Goal: Task Accomplishment & Management: Manage account settings

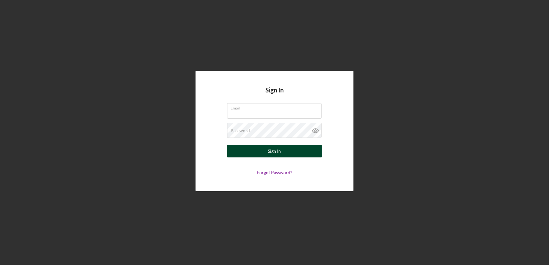
type input "[EMAIL_ADDRESS][DOMAIN_NAME]"
click at [287, 154] on button "Sign In" at bounding box center [274, 151] width 95 height 13
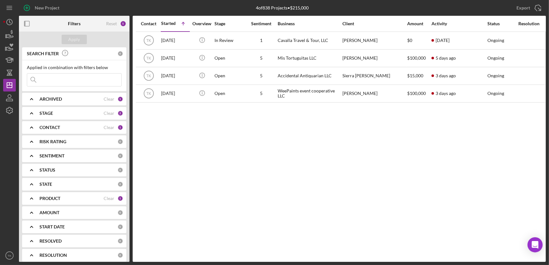
click at [46, 110] on div "STAGE Clear 2" at bounding box center [81, 113] width 84 height 13
click at [29, 149] on input "In Review" at bounding box center [30, 149] width 6 height 6
checkbox input "false"
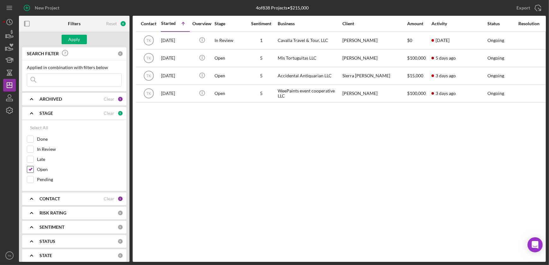
click at [30, 166] on input "Open" at bounding box center [30, 169] width 6 height 6
checkbox input "false"
click at [79, 41] on div "Apply" at bounding box center [74, 39] width 12 height 9
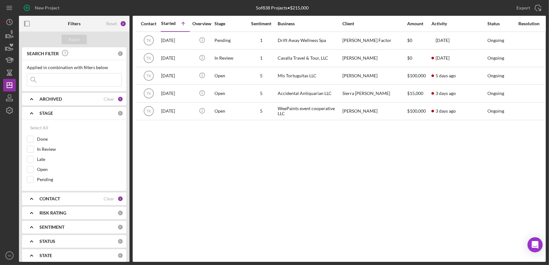
drag, startPoint x: 32, startPoint y: 111, endPoint x: 29, endPoint y: 105, distance: 6.8
click at [32, 111] on icon "Icon/Expander" at bounding box center [32, 113] width 16 height 16
click at [31, 126] on icon "Icon/Expander" at bounding box center [32, 128] width 16 height 16
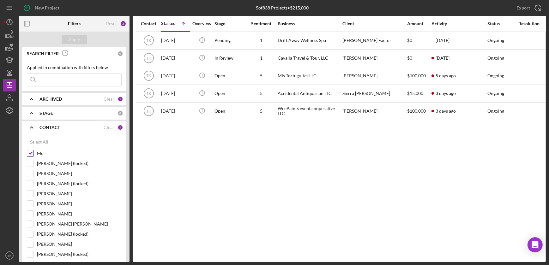
click at [31, 152] on input "Me" at bounding box center [30, 153] width 6 height 6
checkbox input "false"
click at [30, 244] on input "[PERSON_NAME]" at bounding box center [30, 244] width 6 height 6
checkbox input "true"
click at [76, 36] on div "Apply" at bounding box center [74, 39] width 12 height 9
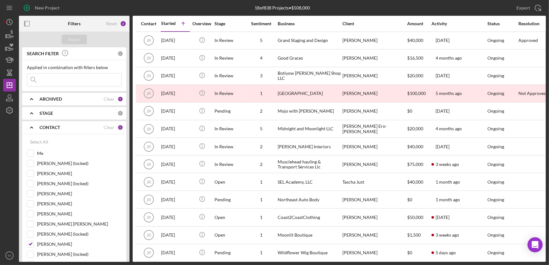
click at [32, 127] on polyline at bounding box center [31, 127] width 3 height 1
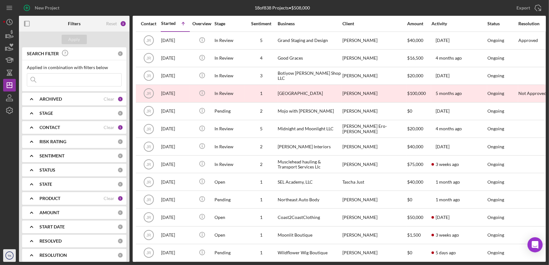
click at [14, 255] on icon "TK" at bounding box center [9, 256] width 13 height 16
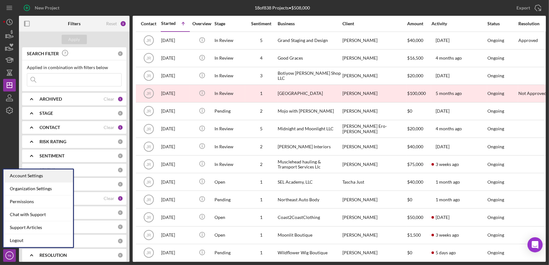
click at [32, 174] on div "Account Settings" at bounding box center [37, 175] width 69 height 13
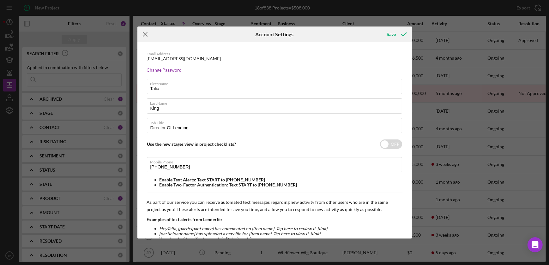
click at [144, 28] on icon "Icon/Menu Close" at bounding box center [145, 35] width 16 height 16
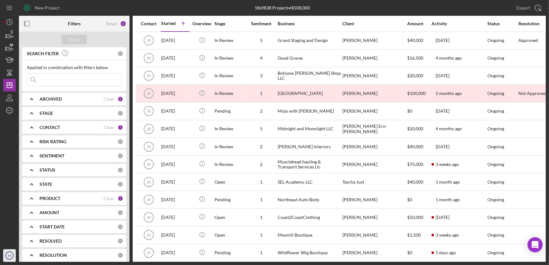
click at [12, 255] on icon "TK" at bounding box center [9, 256] width 13 height 16
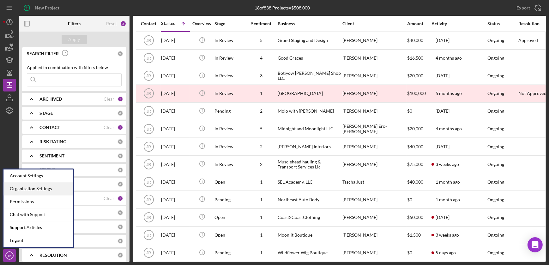
click at [27, 189] on div "Organization Settings" at bounding box center [37, 188] width 69 height 13
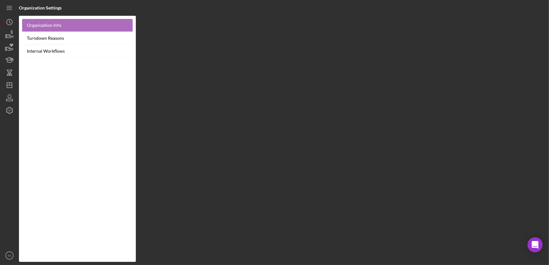
click at [31, 25] on link "Organization Info" at bounding box center [77, 25] width 110 height 13
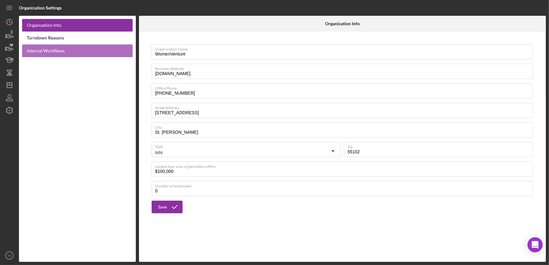
click at [44, 49] on link "Internal Workflows" at bounding box center [77, 51] width 110 height 13
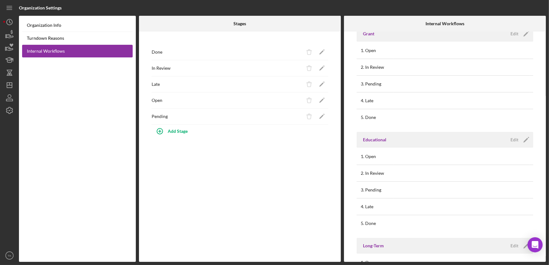
scroll to position [104, 0]
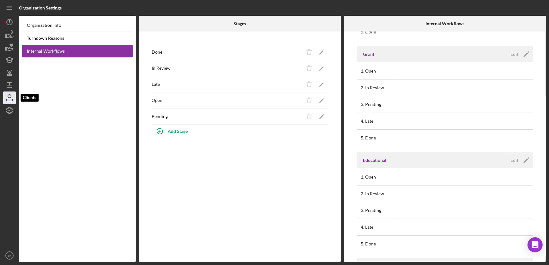
click at [11, 98] on icon "button" at bounding box center [10, 98] width 16 height 16
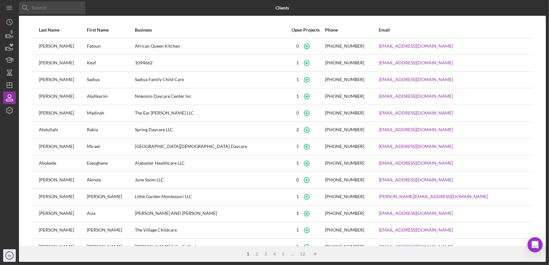
click at [10, 253] on icon "TK" at bounding box center [9, 256] width 13 height 16
click at [6, 145] on div at bounding box center [9, 183] width 13 height 133
click at [10, 253] on icon "TK" at bounding box center [9, 256] width 13 height 16
click at [10, 137] on div at bounding box center [9, 183] width 13 height 133
click at [9, 88] on polygon "button" at bounding box center [9, 85] width 5 height 5
